Goal: Task Accomplishment & Management: Complete application form

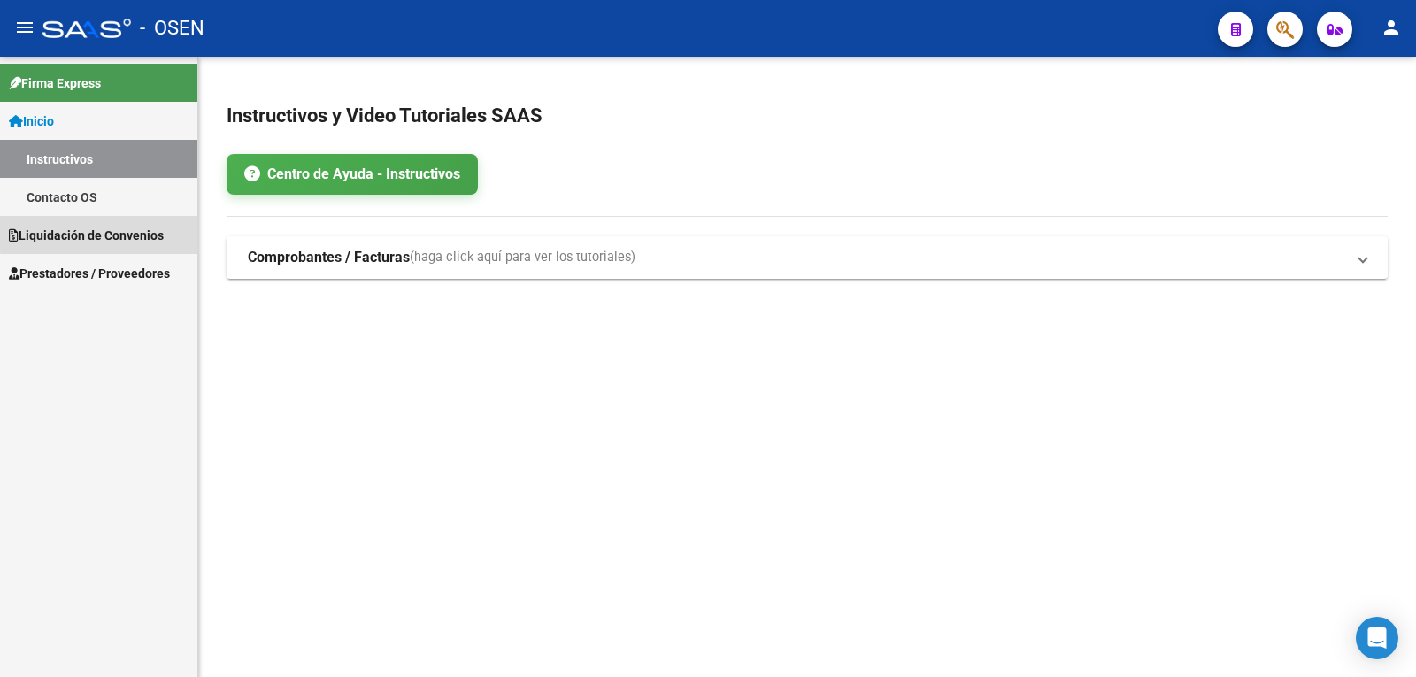
click at [118, 224] on link "Liquidación de Convenios" at bounding box center [98, 235] width 197 height 38
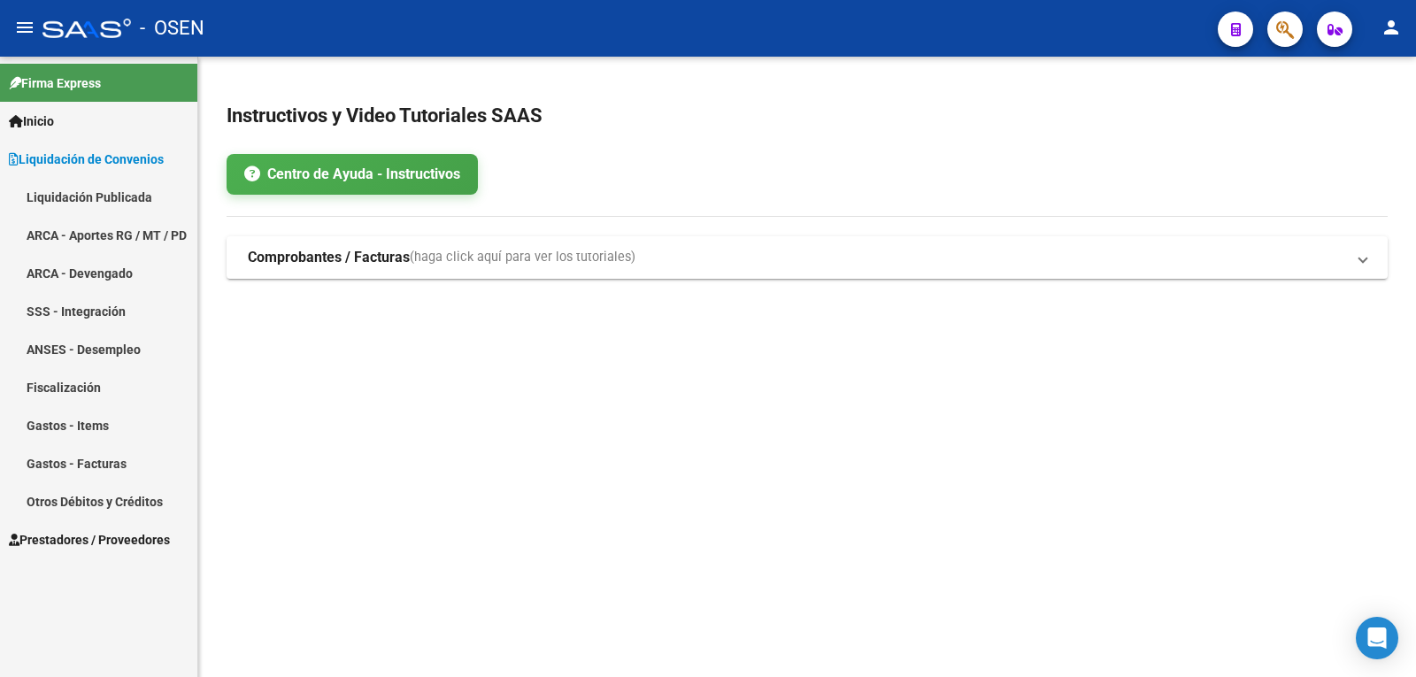
click at [45, 535] on span "Prestadores / Proveedores" at bounding box center [89, 539] width 161 height 19
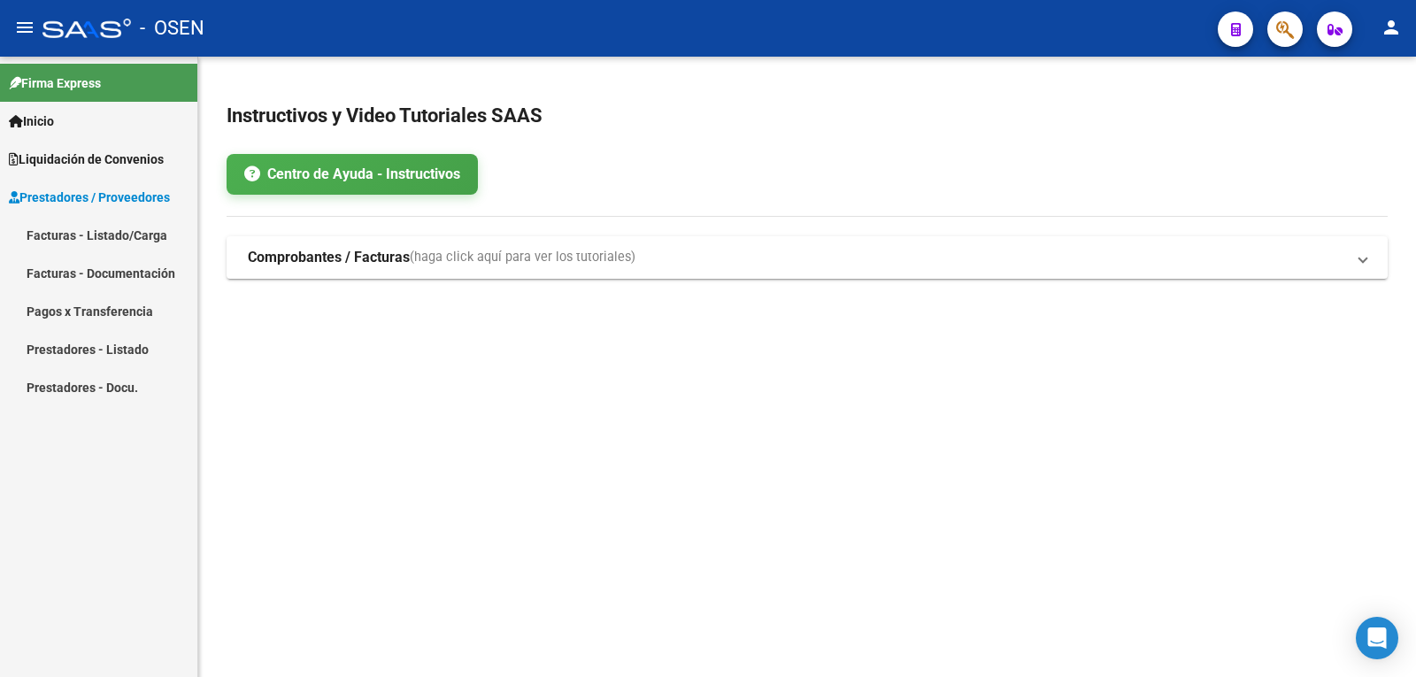
click at [69, 235] on link "Facturas - Listado/Carga" at bounding box center [98, 235] width 197 height 38
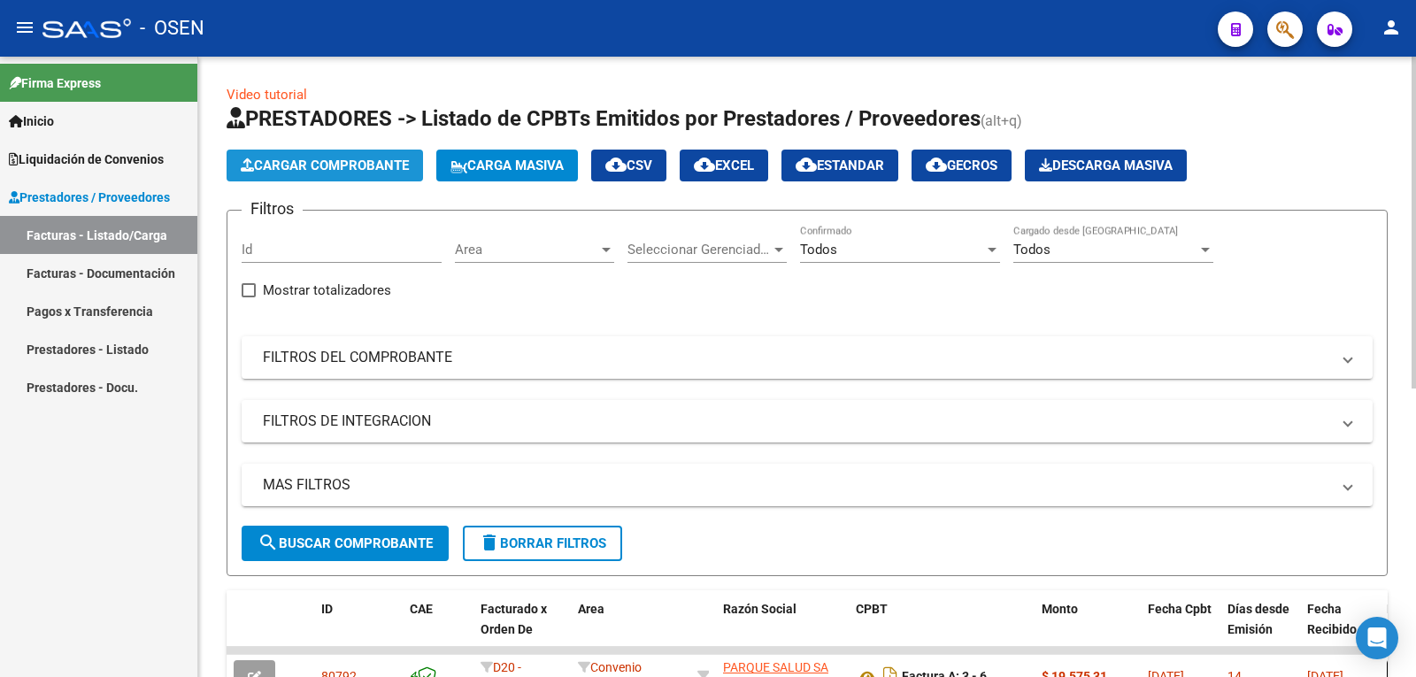
click at [350, 169] on span "Cargar Comprobante" at bounding box center [325, 166] width 168 height 16
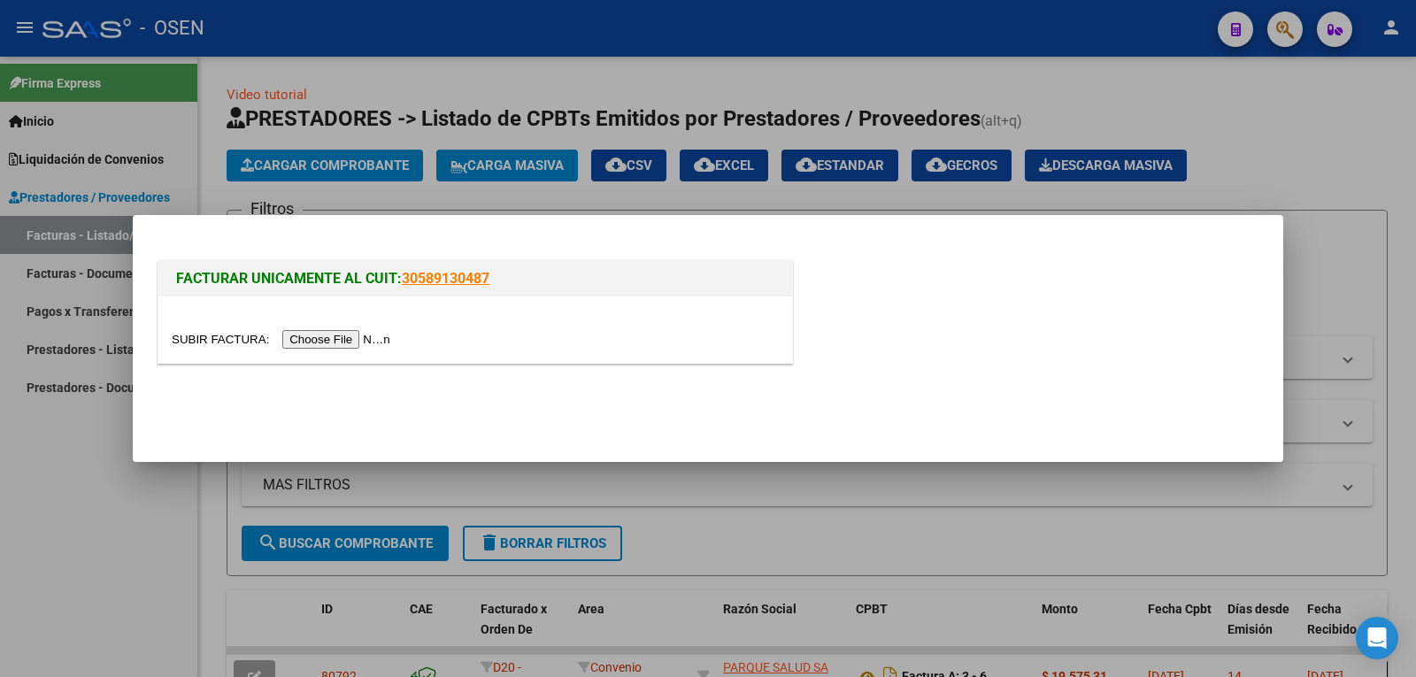
click at [359, 342] on input "file" at bounding box center [284, 339] width 224 height 19
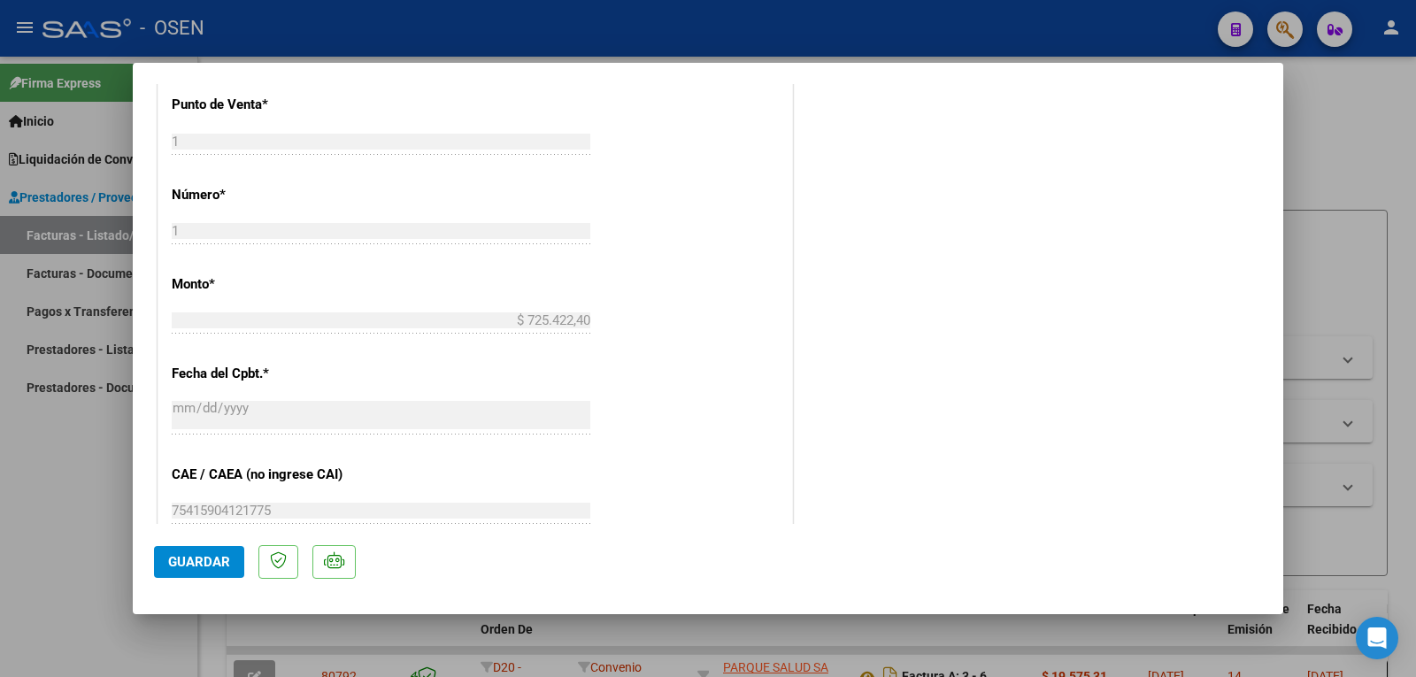
scroll to position [797, 0]
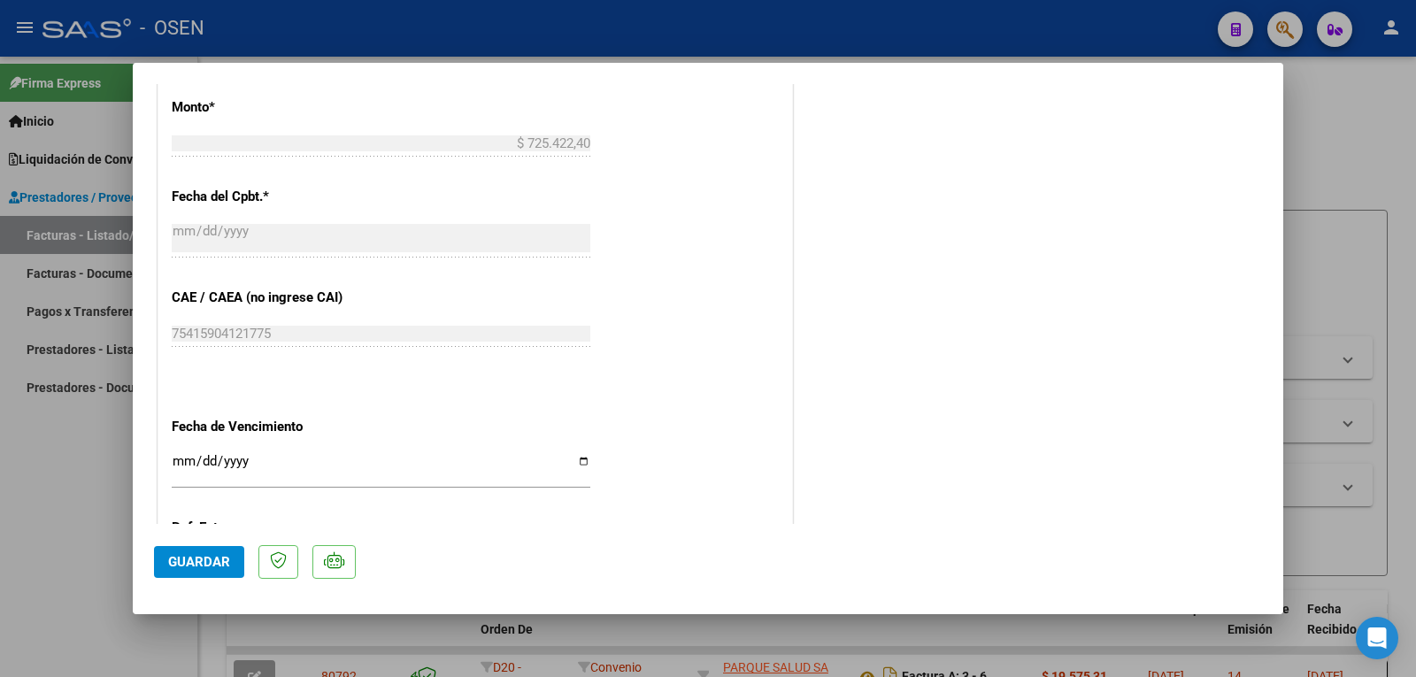
click at [181, 460] on input "Ingresar la fecha" at bounding box center [381, 468] width 419 height 28
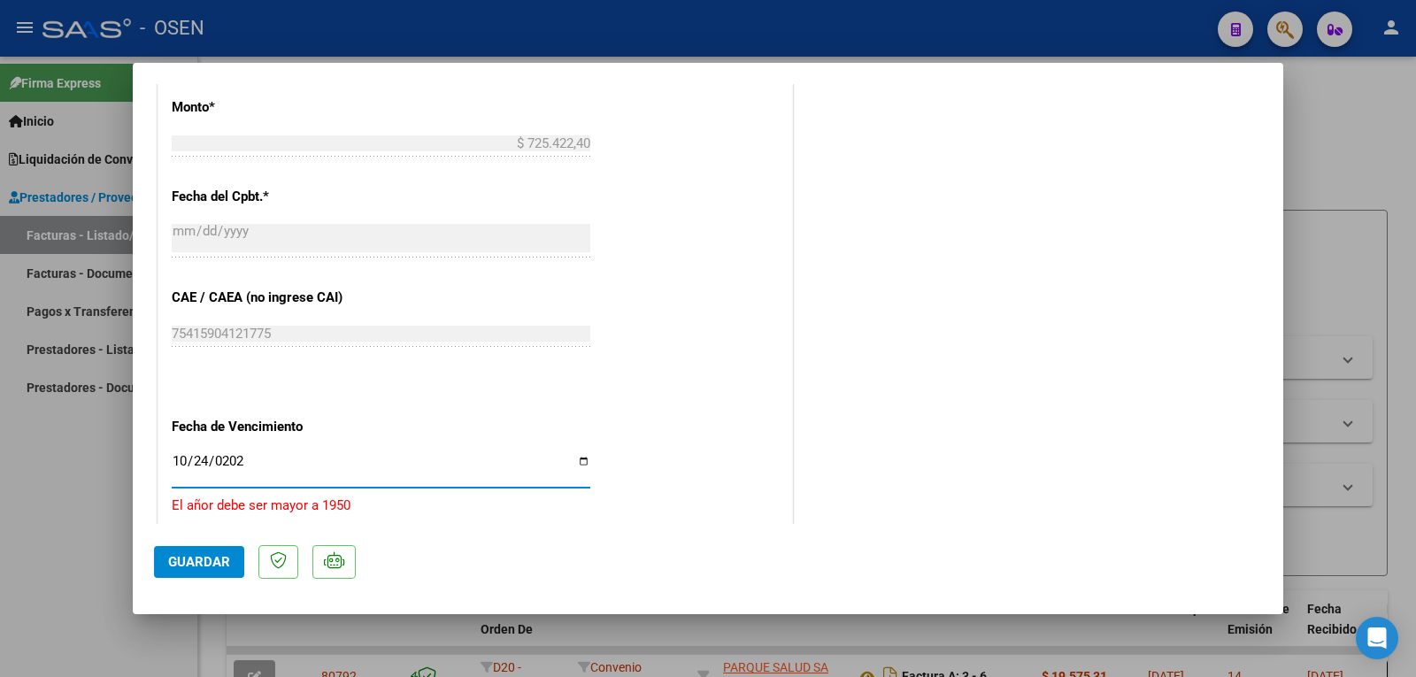
type input "[DATE]"
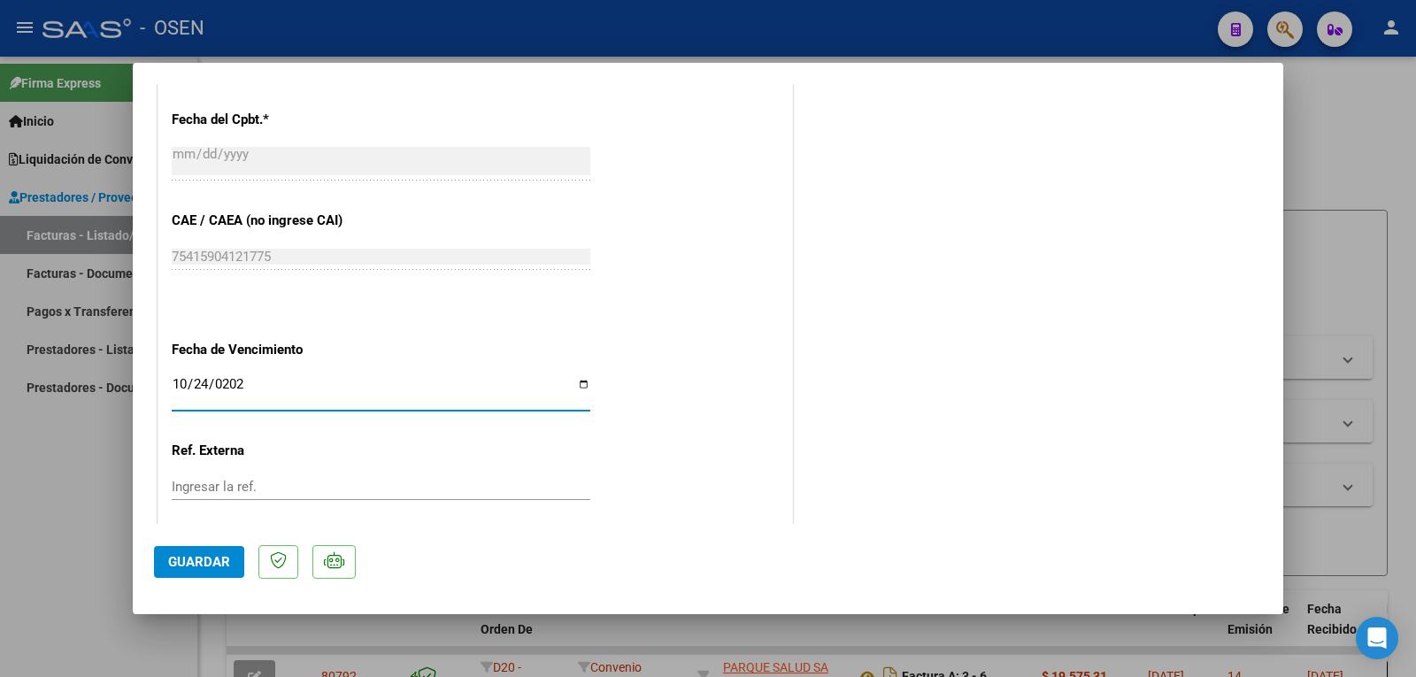
scroll to position [974, 0]
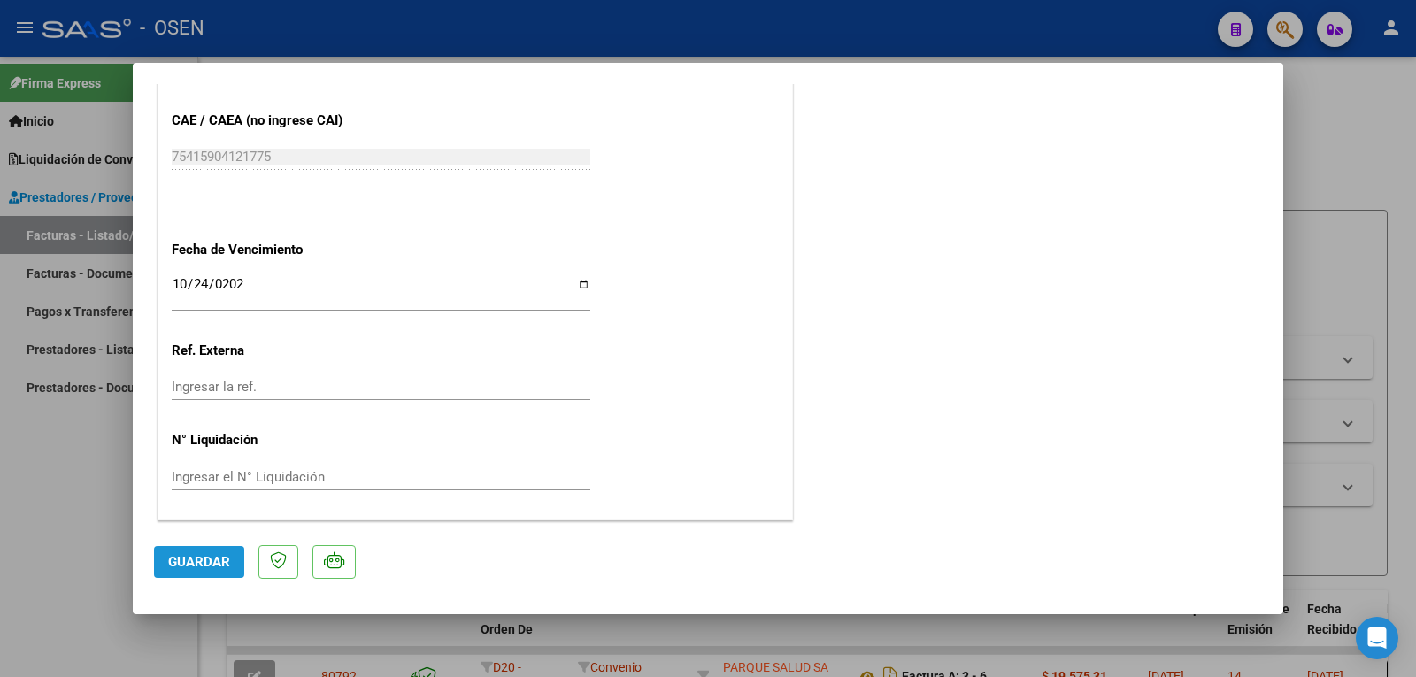
click at [202, 561] on span "Guardar" at bounding box center [199, 562] width 62 height 16
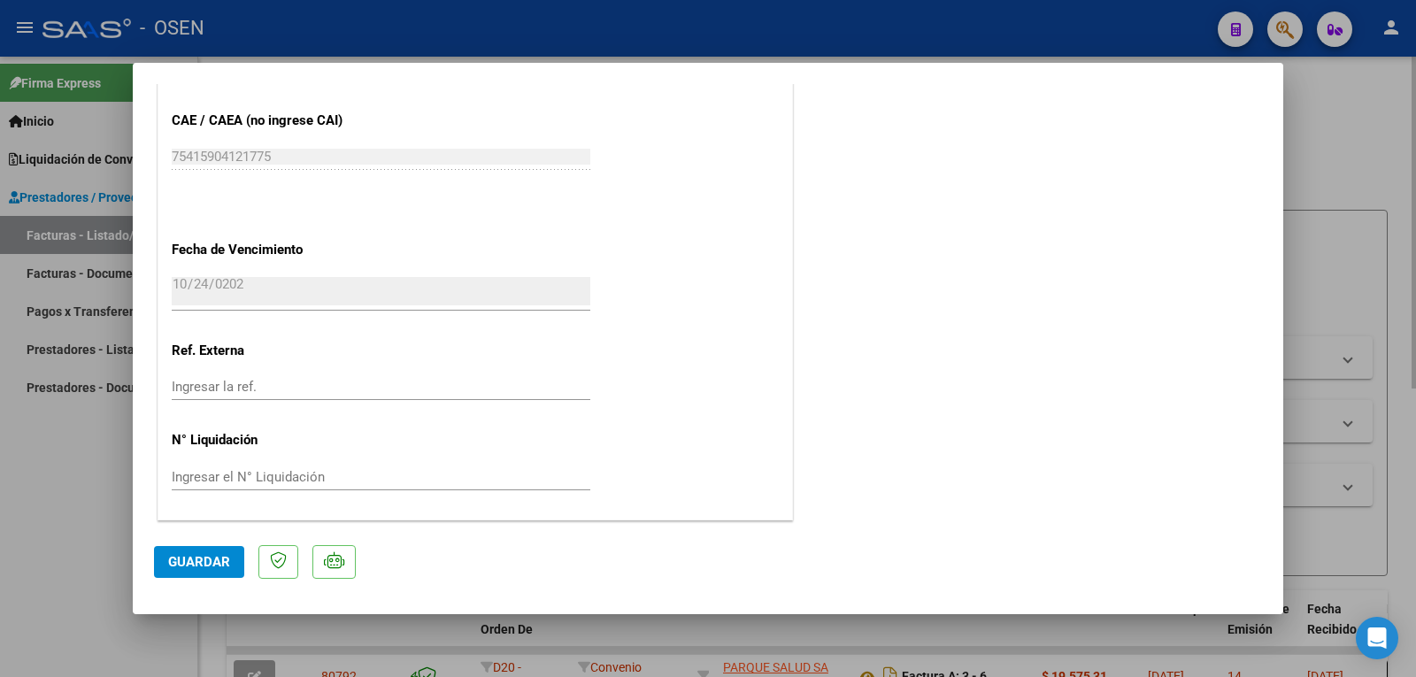
drag, startPoint x: 1323, startPoint y: 196, endPoint x: 1297, endPoint y: 219, distance: 35.1
click at [1324, 196] on div at bounding box center [708, 338] width 1416 height 677
type input "$ 0,00"
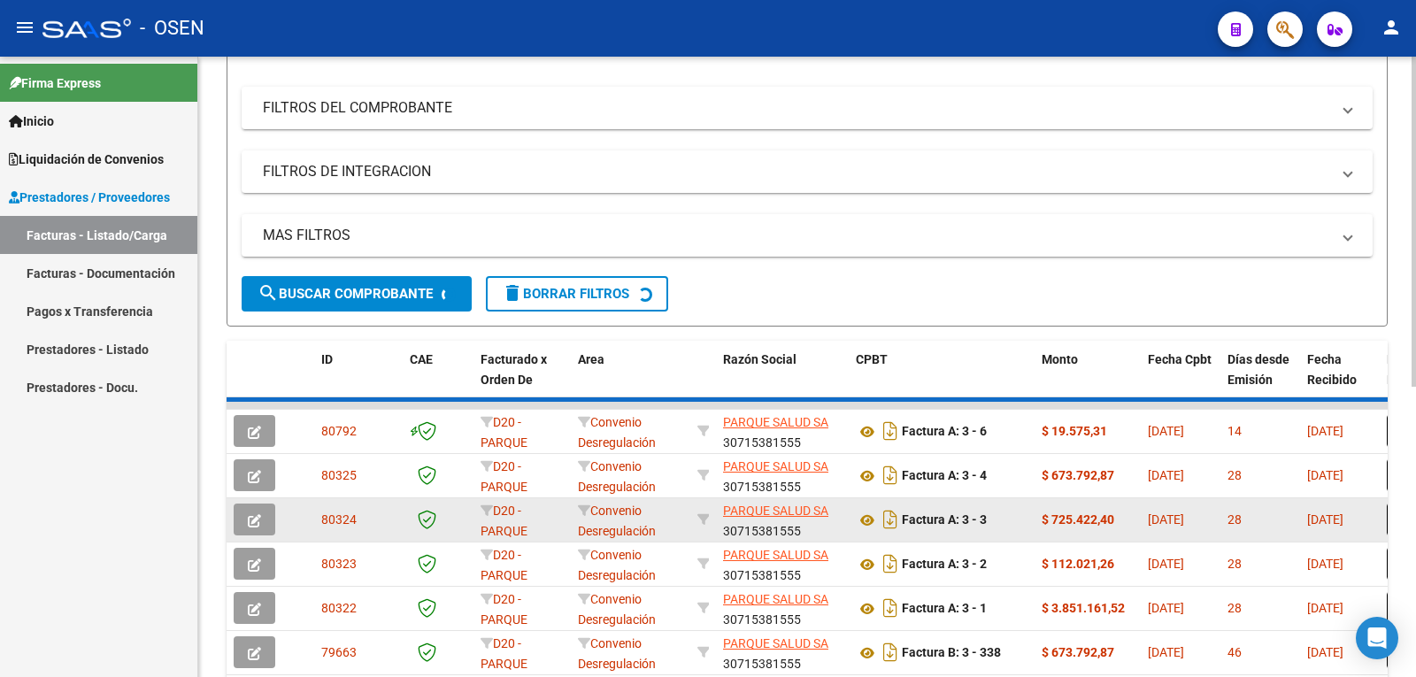
scroll to position [266, 0]
